Goal: Information Seeking & Learning: Learn about a topic

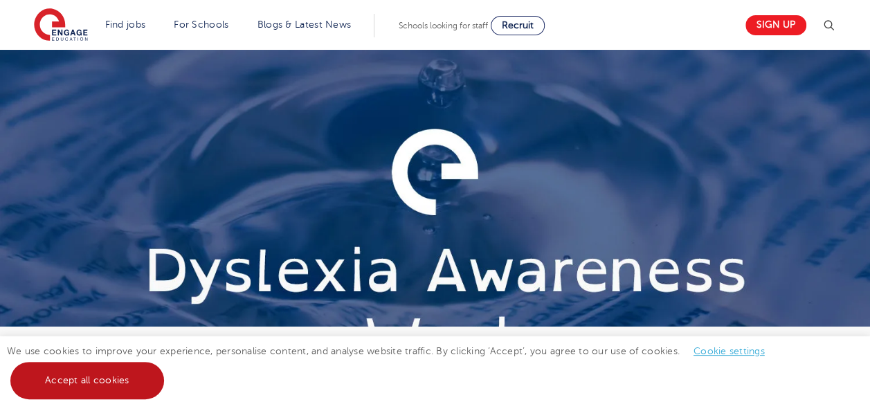
click at [134, 377] on link "Accept all cookies" at bounding box center [87, 380] width 154 height 37
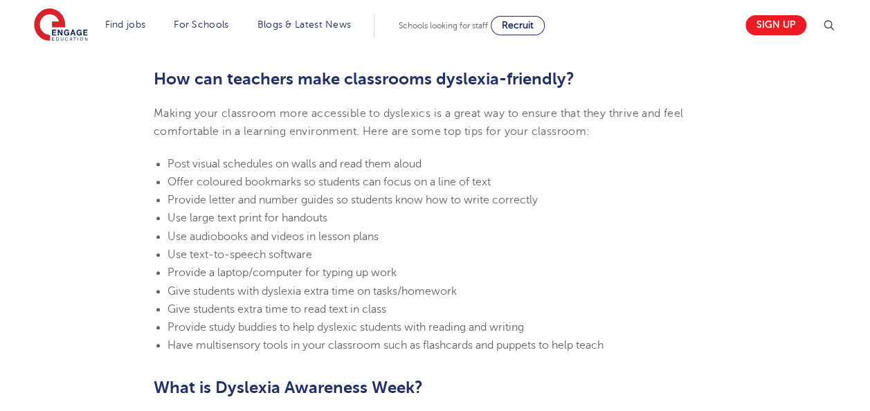
scroll to position [3018, 0]
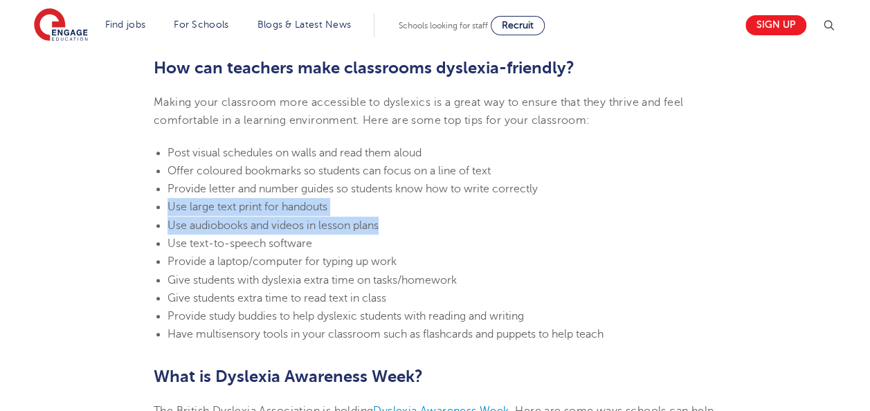
drag, startPoint x: 170, startPoint y: 209, endPoint x: 392, endPoint y: 225, distance: 222.8
click at [392, 225] on ul "Post visual schedules on walls and read them aloud Offer coloured bookmarks so …" at bounding box center [435, 244] width 563 height 200
copy ul "Use large text print for handouts Use audiobooks and videos in lesson plans"
